Goal: Check status: Check status

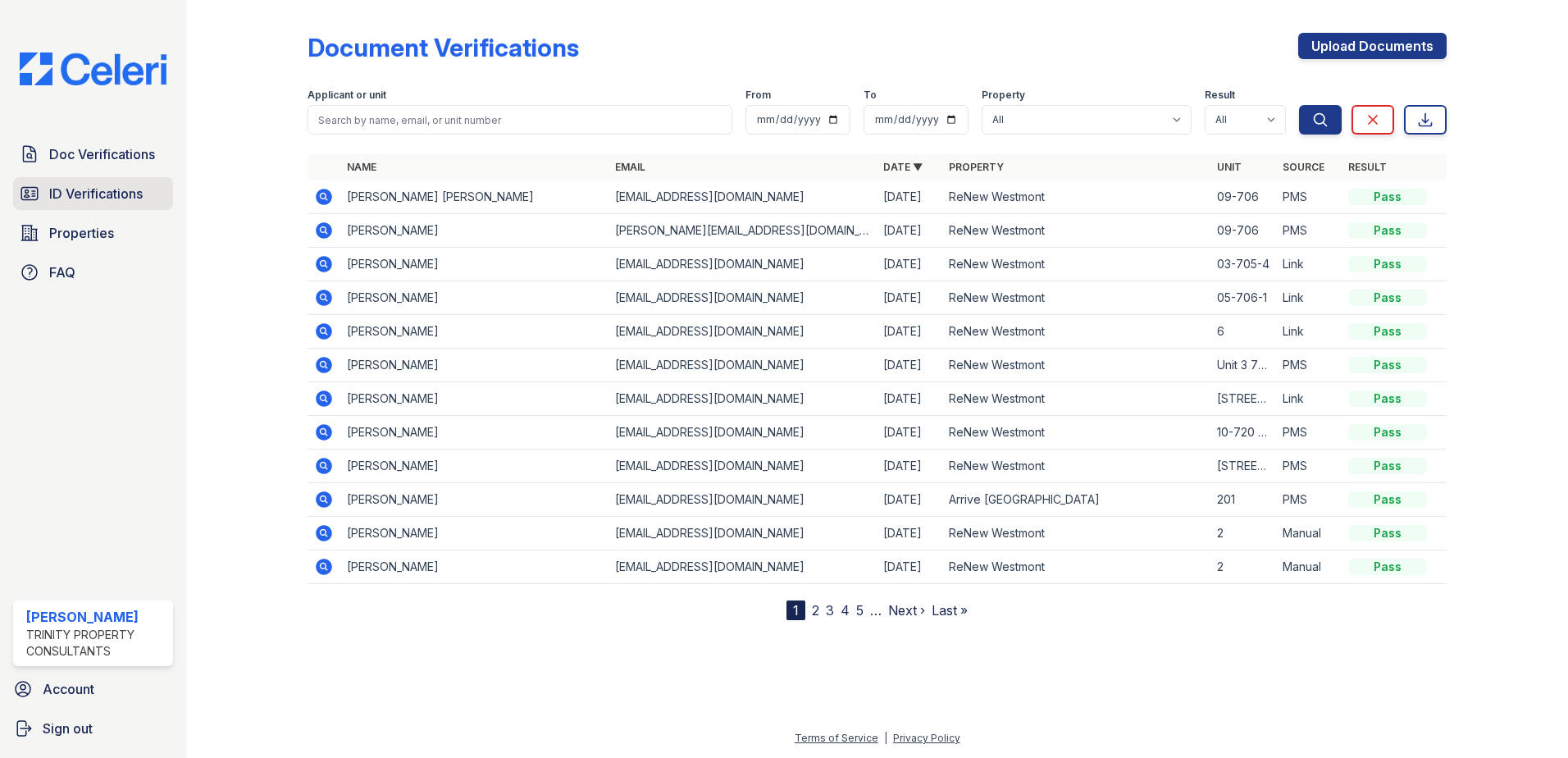
click at [76, 194] on span "ID Verifications" at bounding box center [97, 193] width 94 height 20
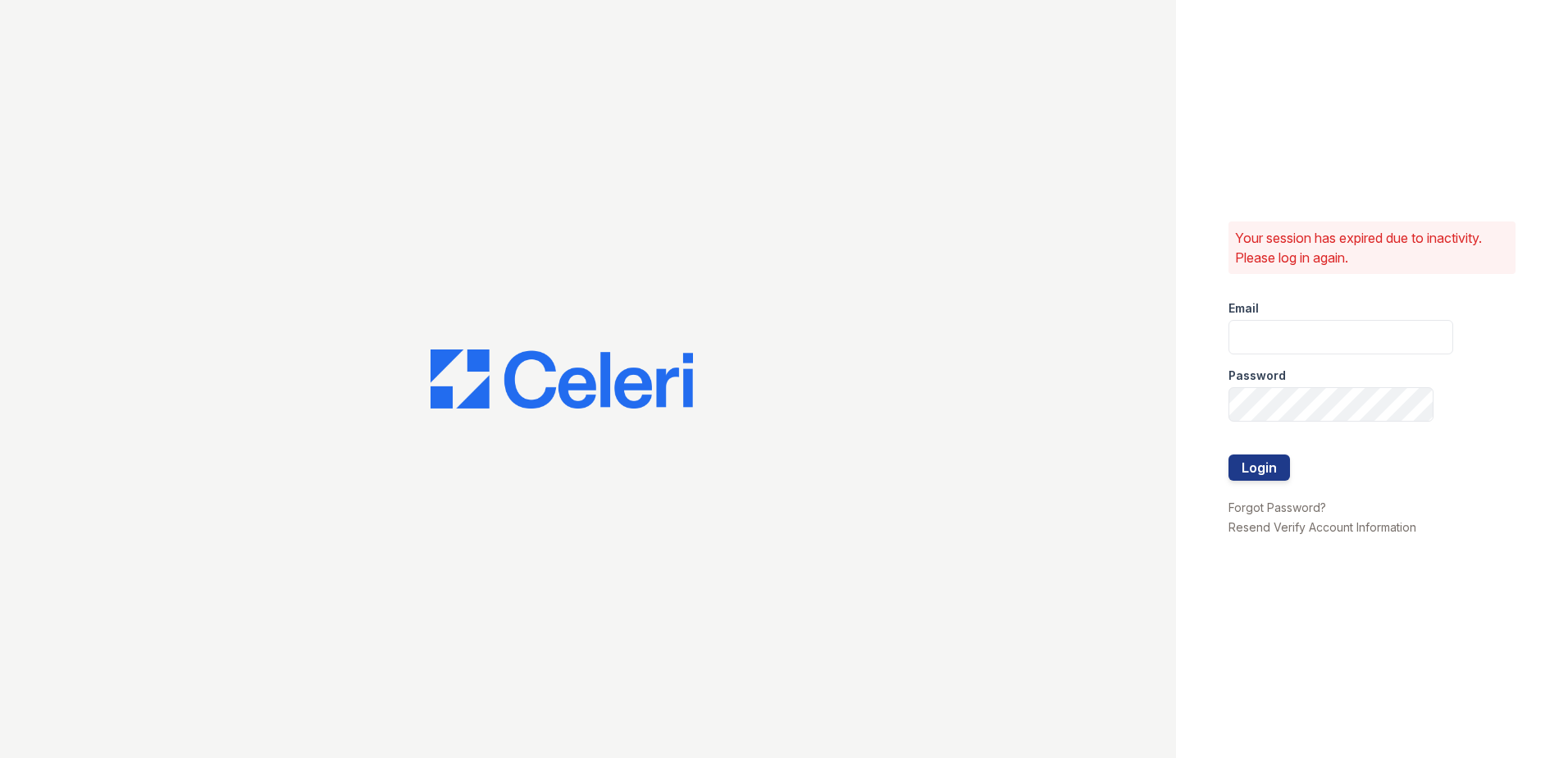
type input "[EMAIL_ADDRESS][DOMAIN_NAME]"
click at [1244, 461] on button "Login" at bounding box center [1260, 468] width 62 height 26
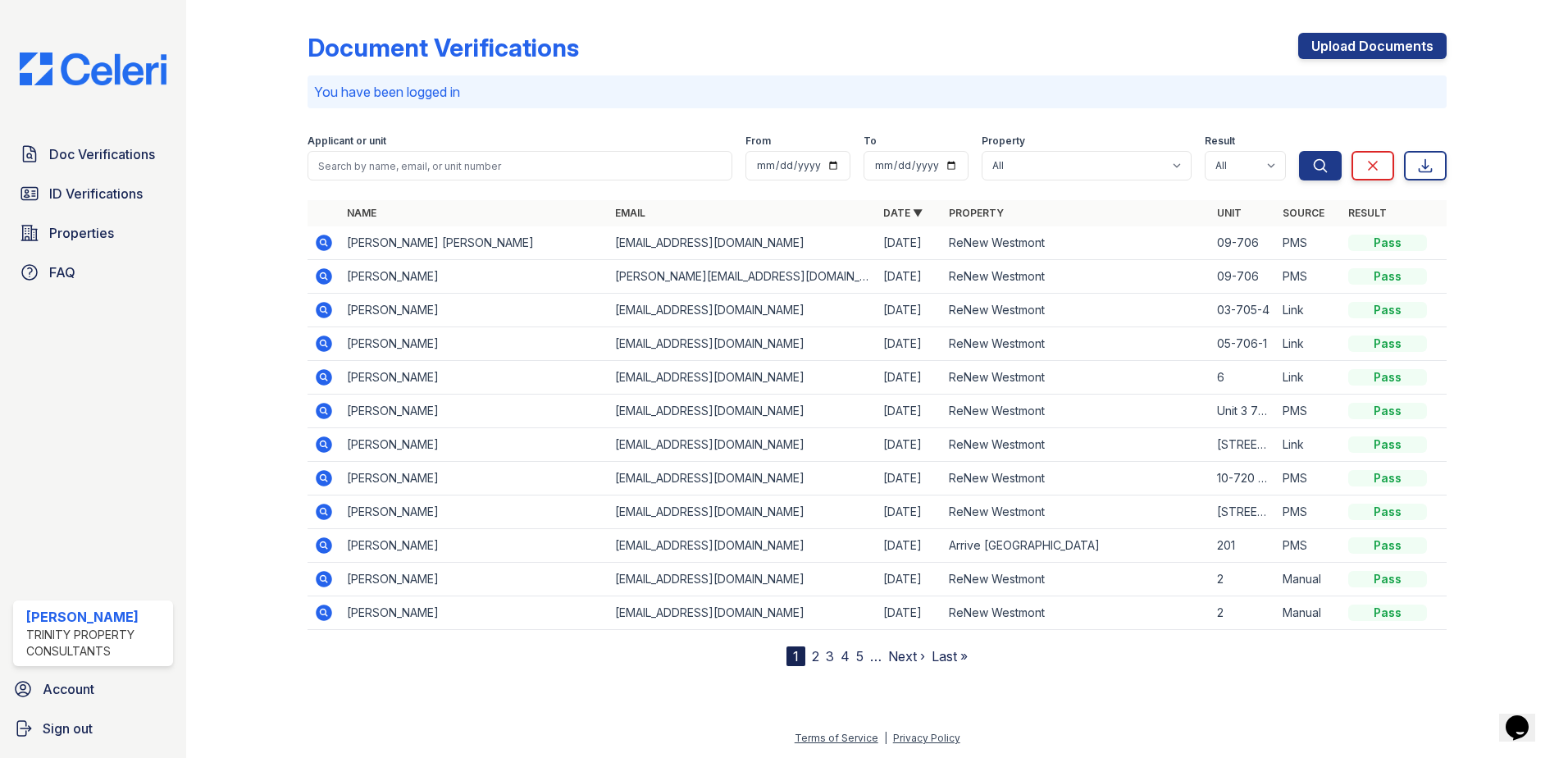
click at [325, 241] on icon at bounding box center [323, 243] width 20 height 20
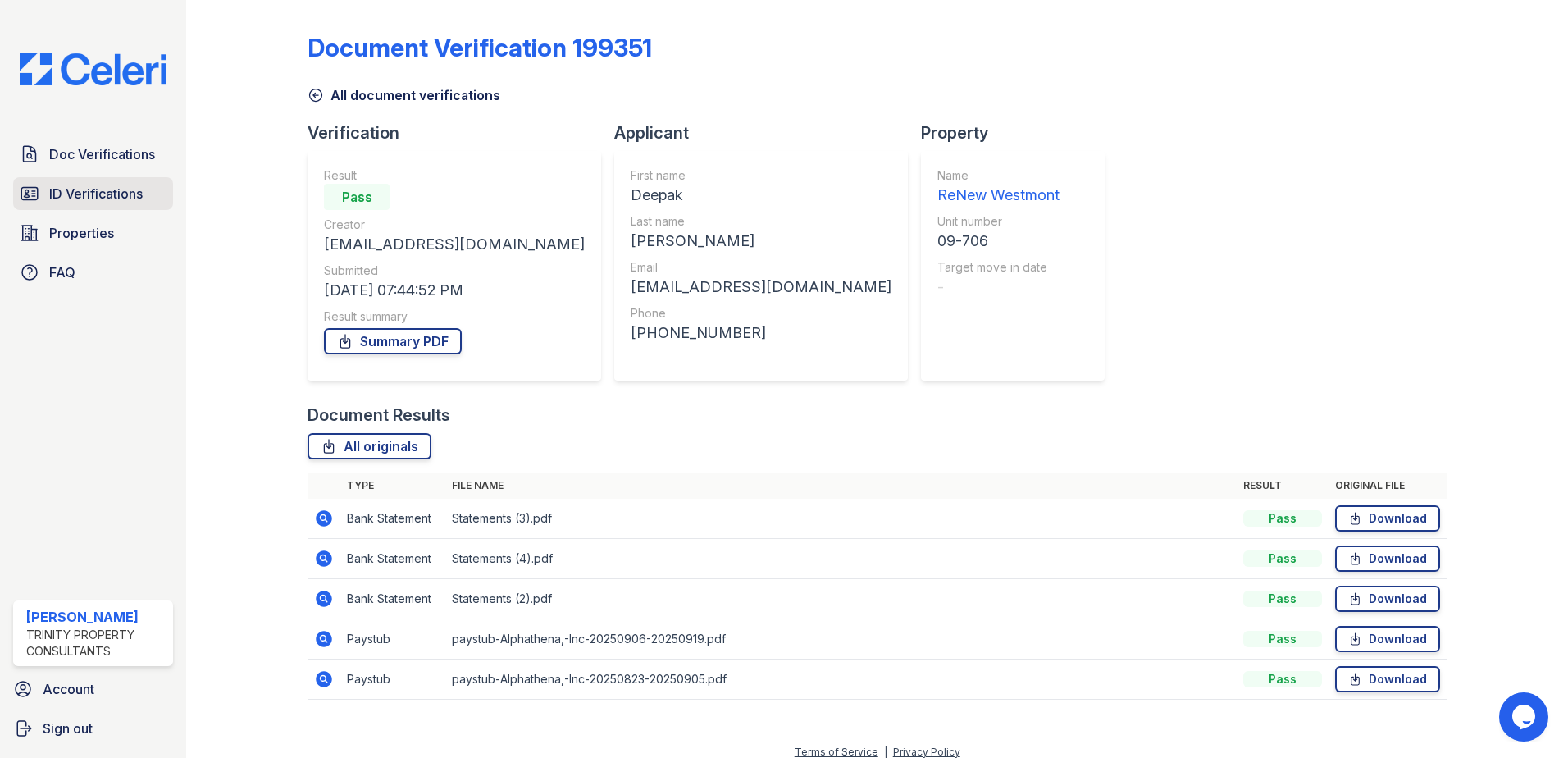
click at [89, 186] on span "ID Verifications" at bounding box center [97, 193] width 94 height 20
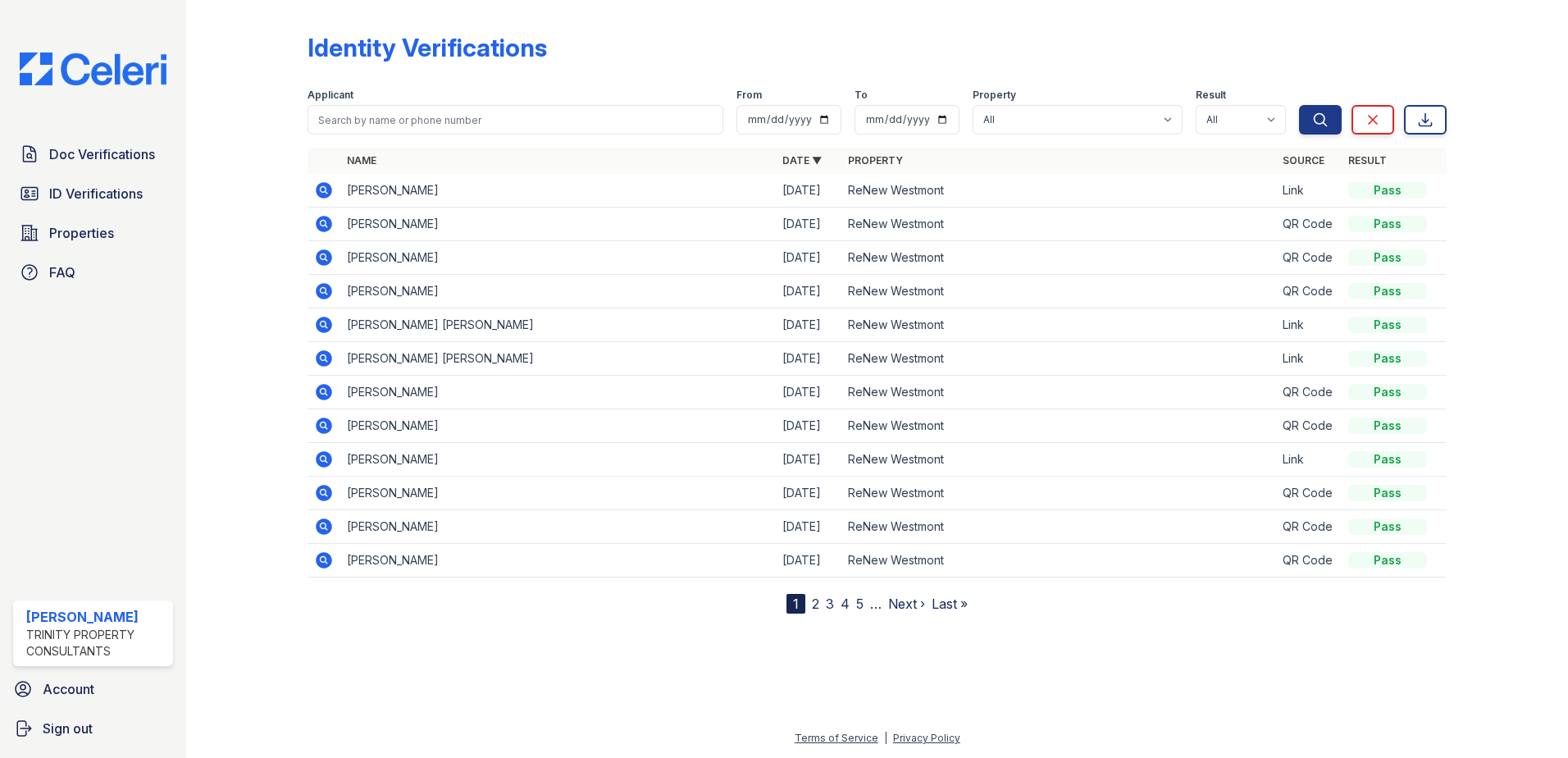
click at [323, 358] on icon at bounding box center [322, 357] width 4 height 4
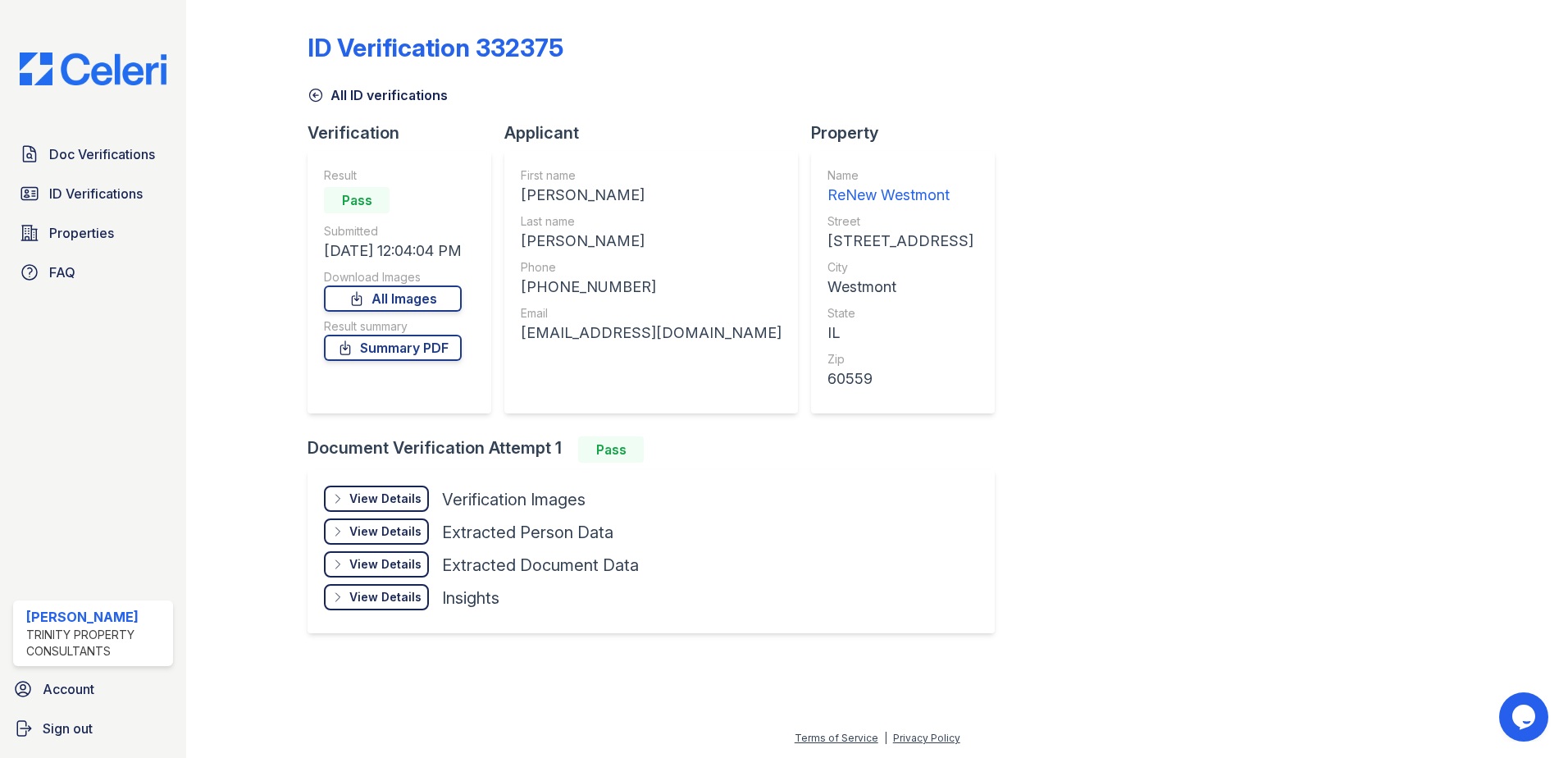
click at [359, 502] on div "View Details" at bounding box center [385, 498] width 72 height 17
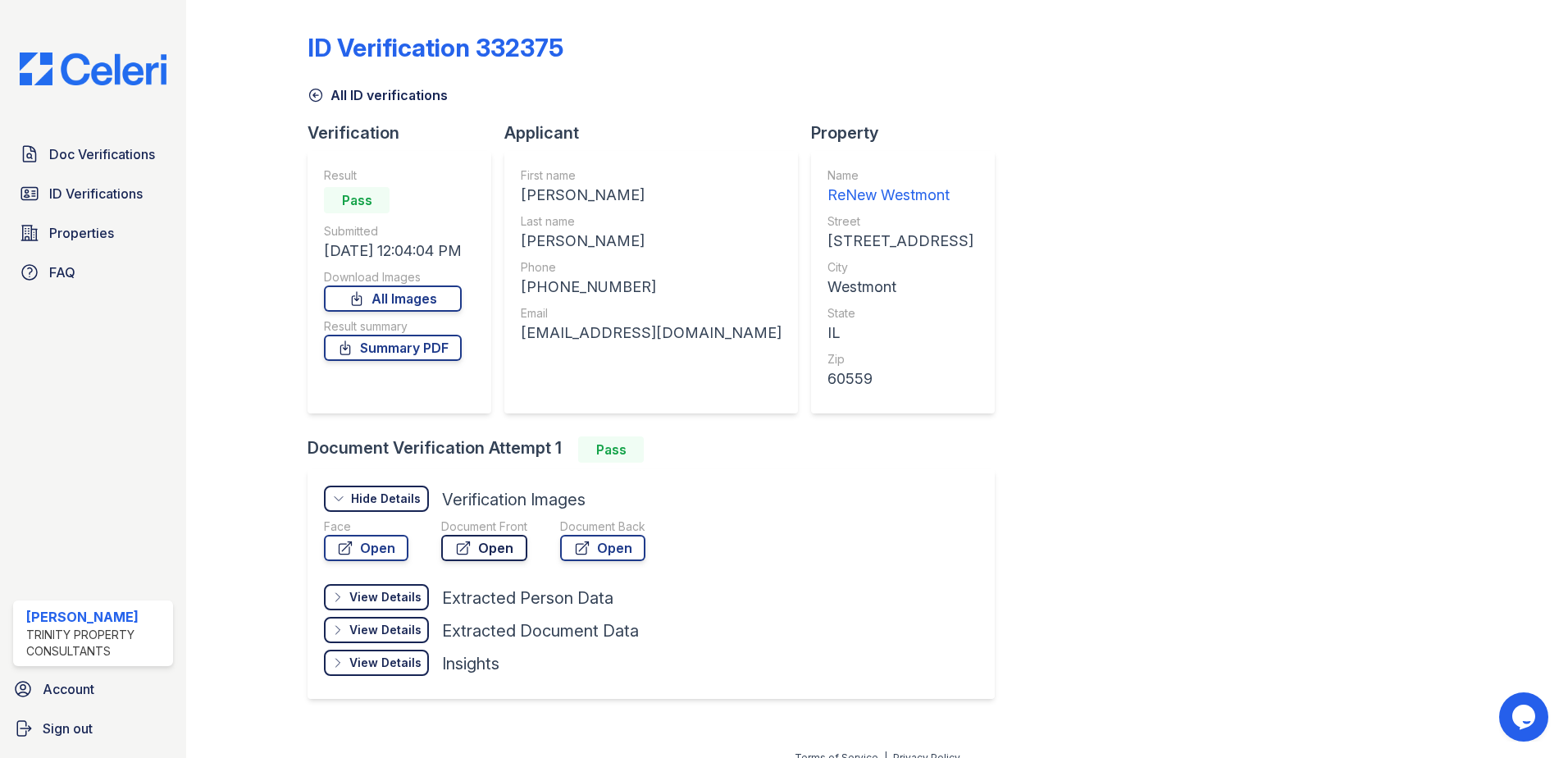
click at [473, 546] on link "Open" at bounding box center [485, 548] width 86 height 26
